Goal: Ask a question

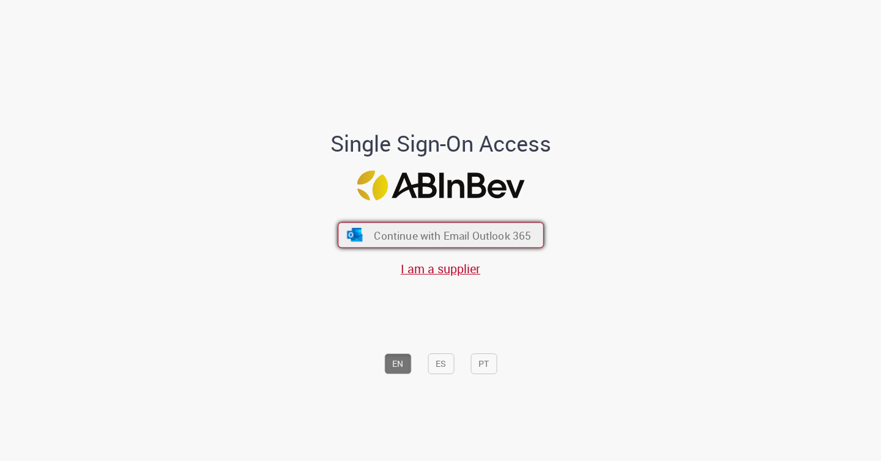
click at [438, 237] on span "Continue with Email Outlook 365" at bounding box center [452, 235] width 157 height 14
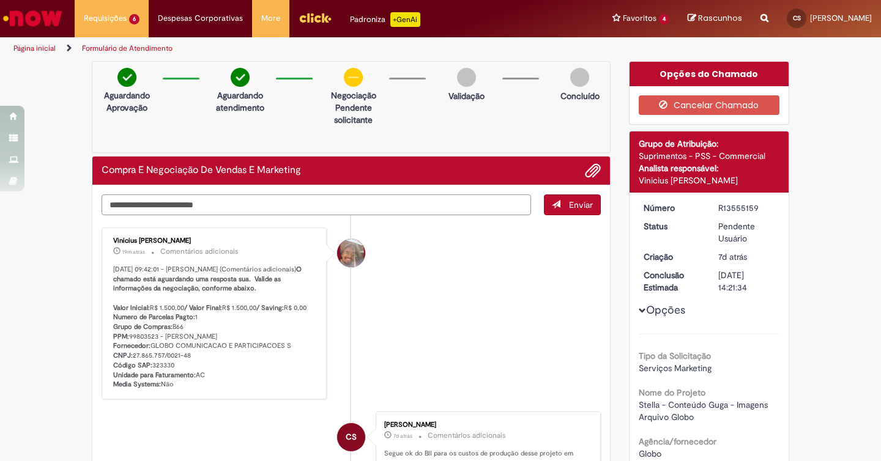
click at [214, 203] on textarea "Digite sua mensagem aqui..." at bounding box center [317, 205] width 430 height 21
type textarea "**"
click at [571, 209] on span "Enviar" at bounding box center [581, 205] width 24 height 11
